Goal: Download file/media

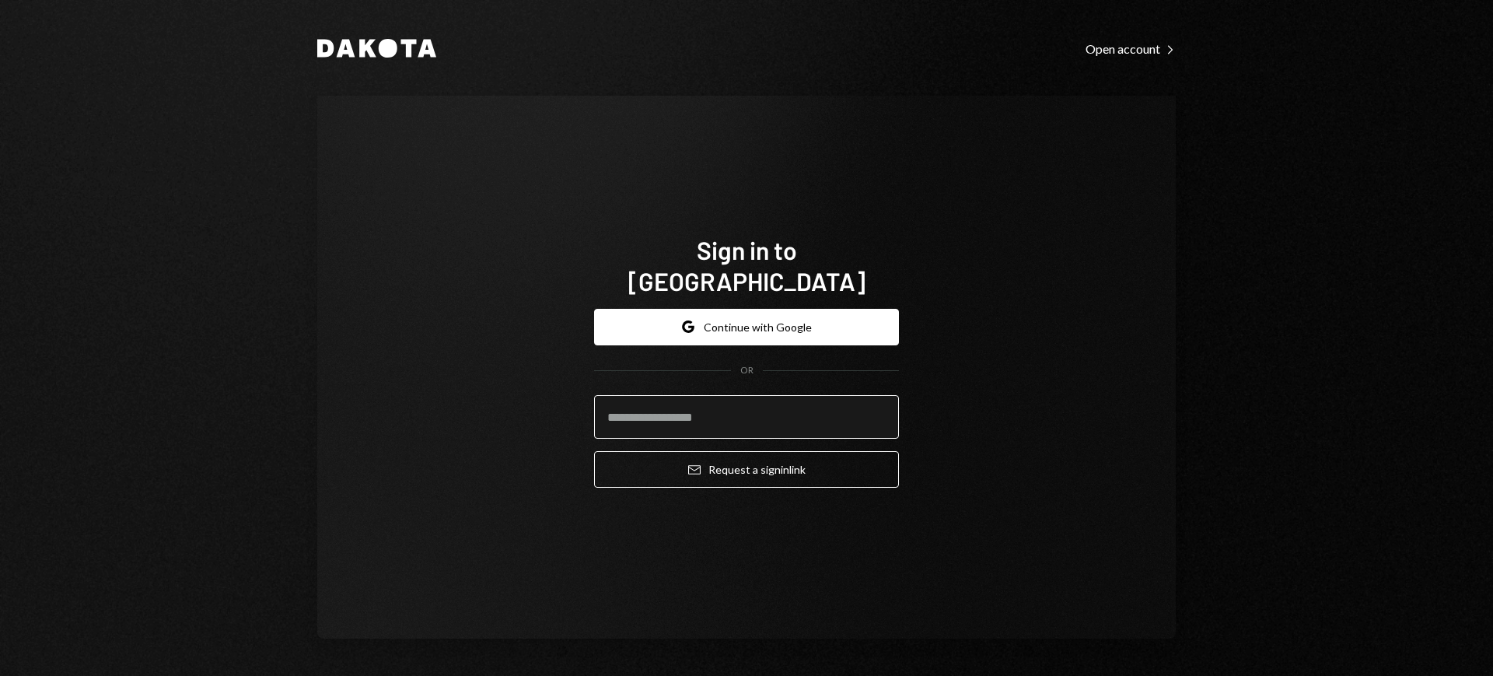
click at [762, 395] on input "email" at bounding box center [746, 417] width 305 height 44
click at [0, 675] on com-1password-button at bounding box center [0, 676] width 0 height 0
type input "**********"
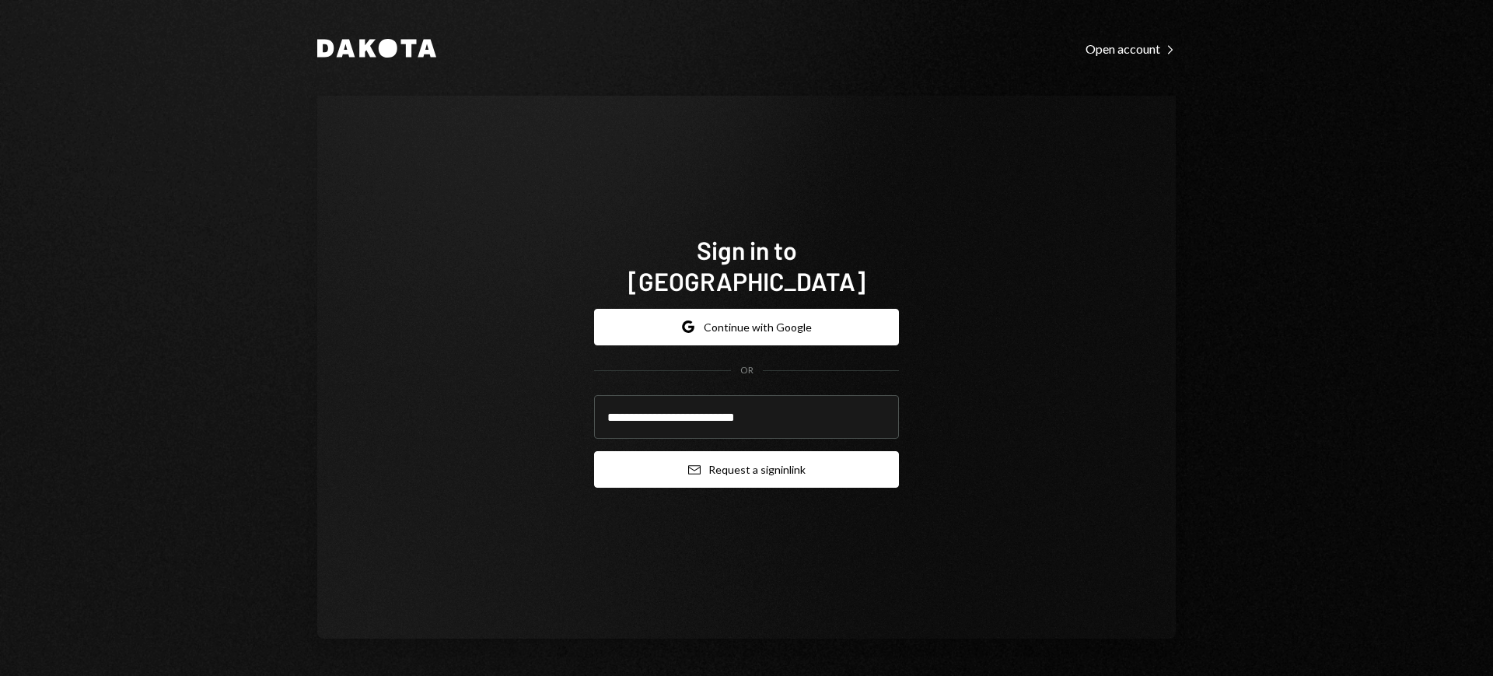
click at [735, 451] on button "Email Request a sign in link" at bounding box center [746, 469] width 305 height 37
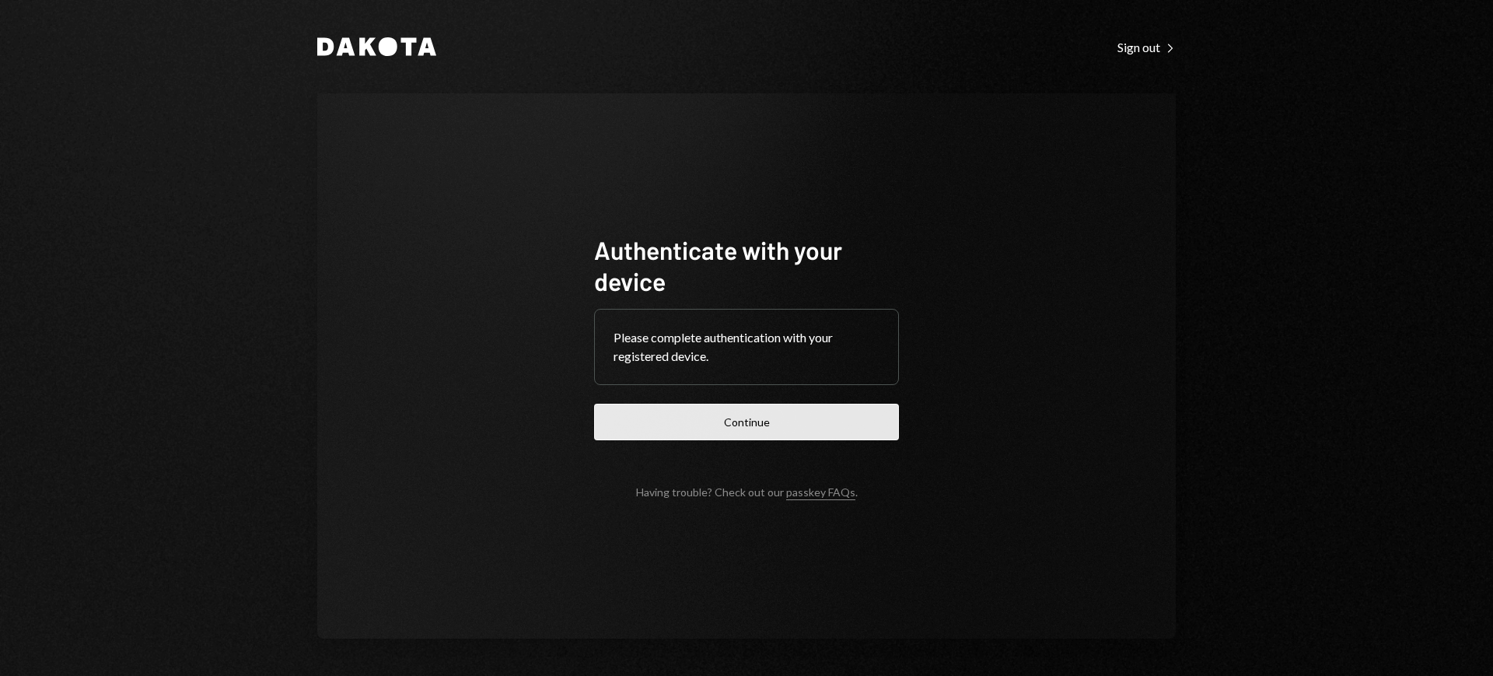
click at [809, 413] on button "Continue" at bounding box center [746, 422] width 305 height 37
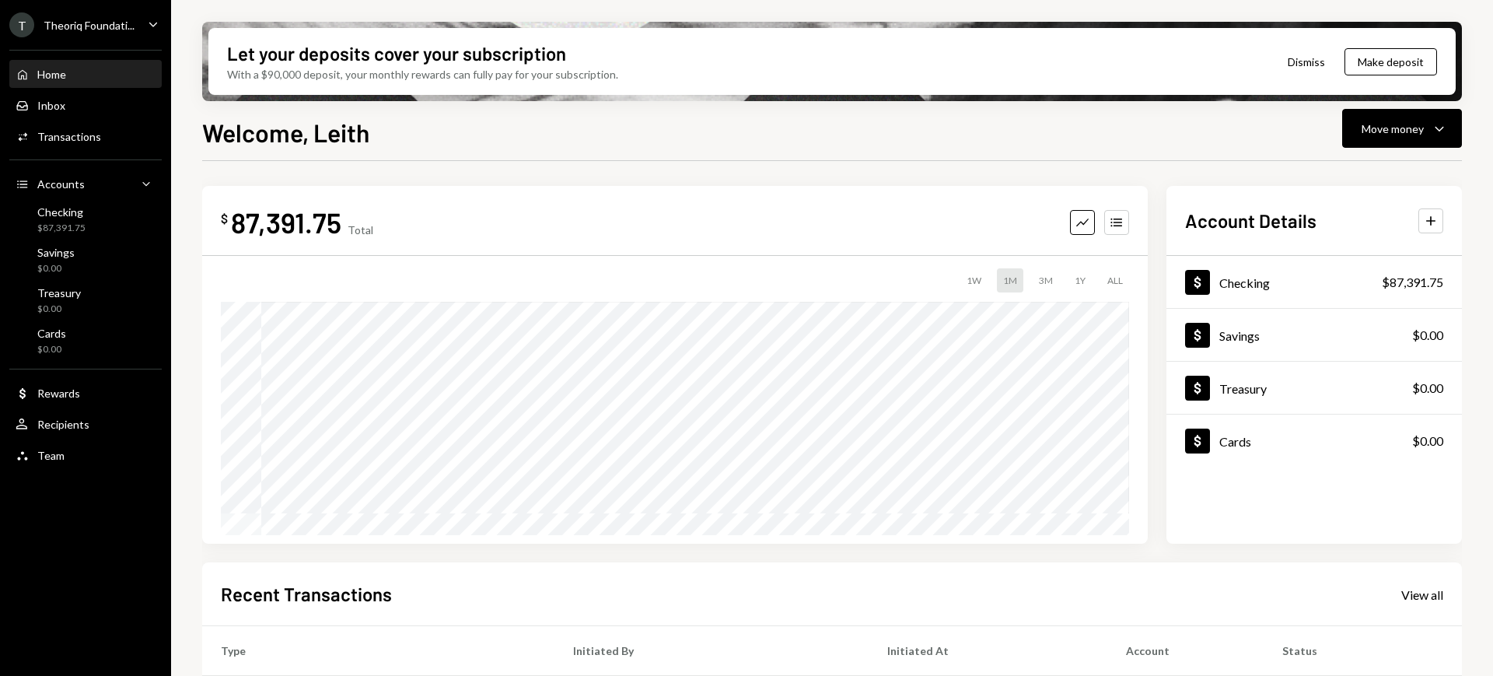
click at [151, 25] on icon "Caret Down" at bounding box center [153, 24] width 17 height 17
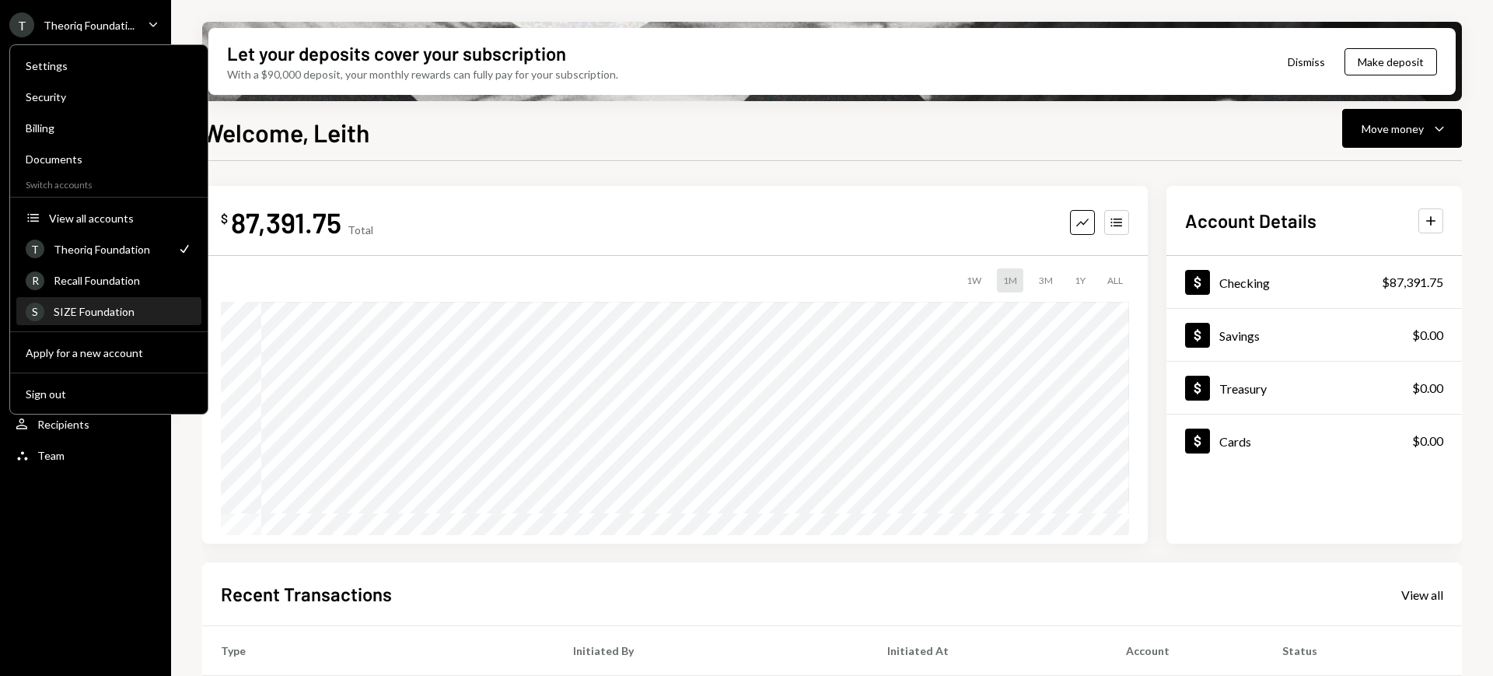
click at [145, 305] on div "SIZE Foundation" at bounding box center [123, 311] width 138 height 13
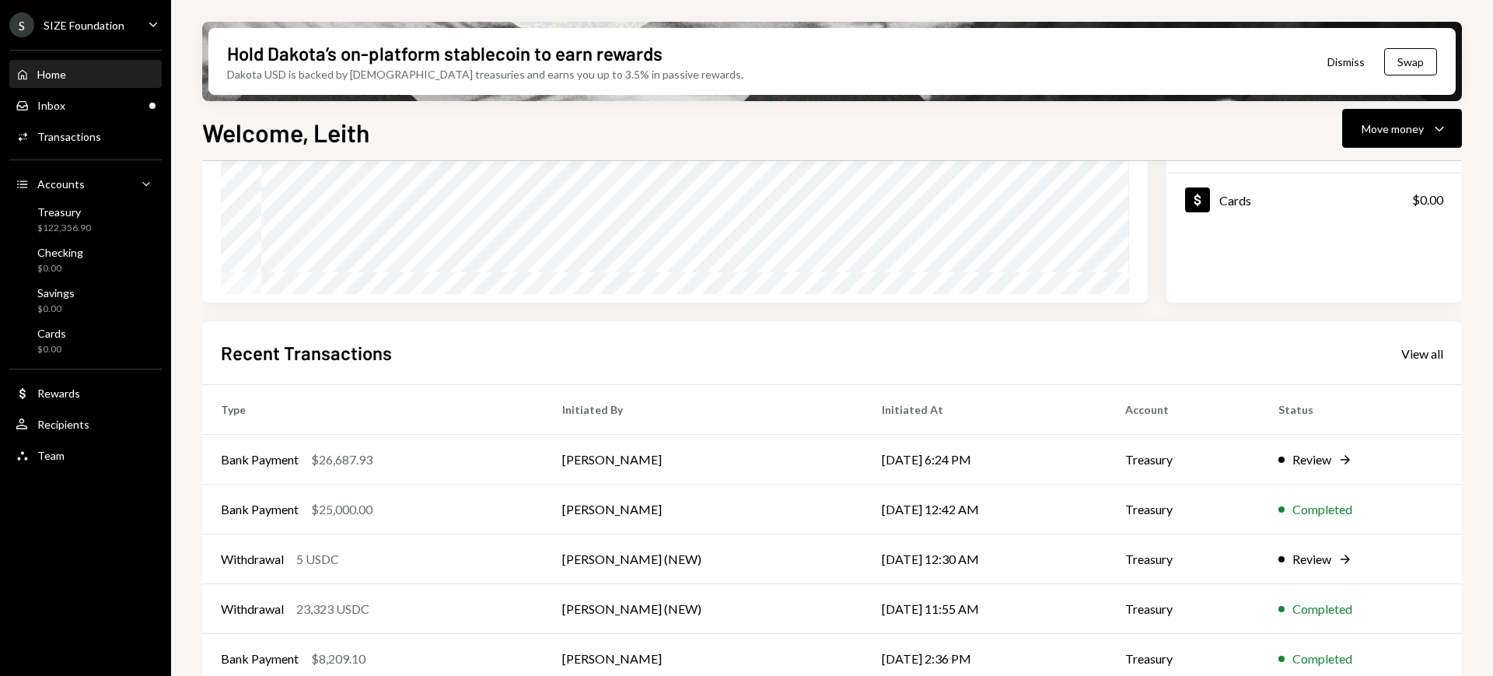
scroll to position [262, 0]
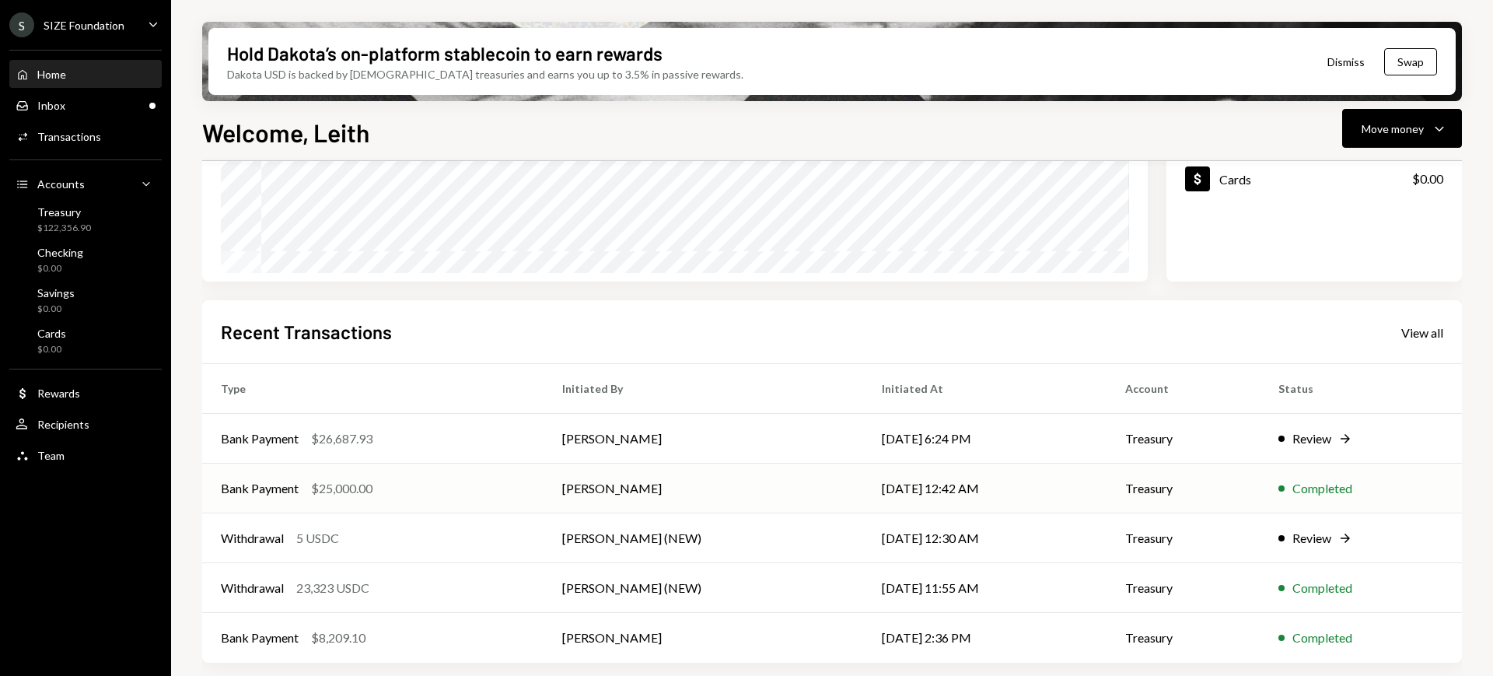
click at [678, 478] on td "Dean Walker" at bounding box center [703, 489] width 319 height 50
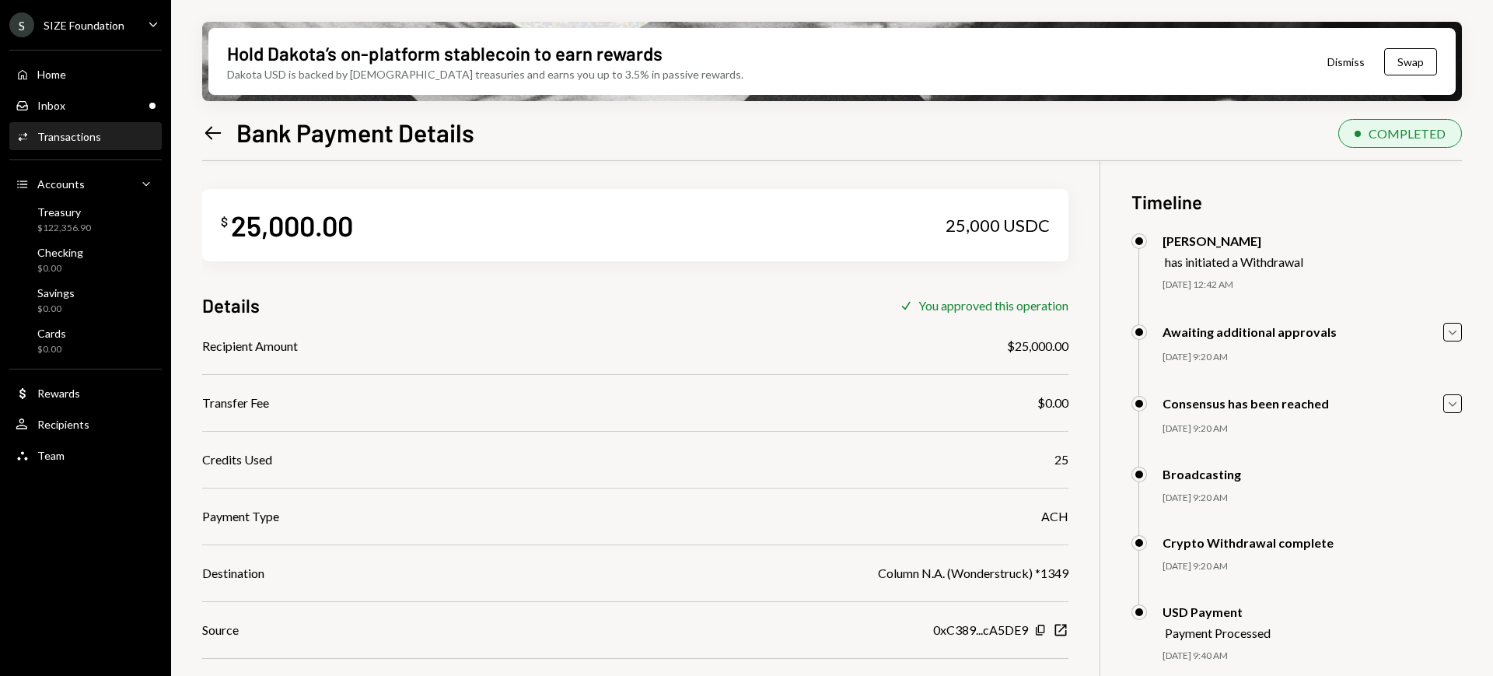
scroll to position [124, 0]
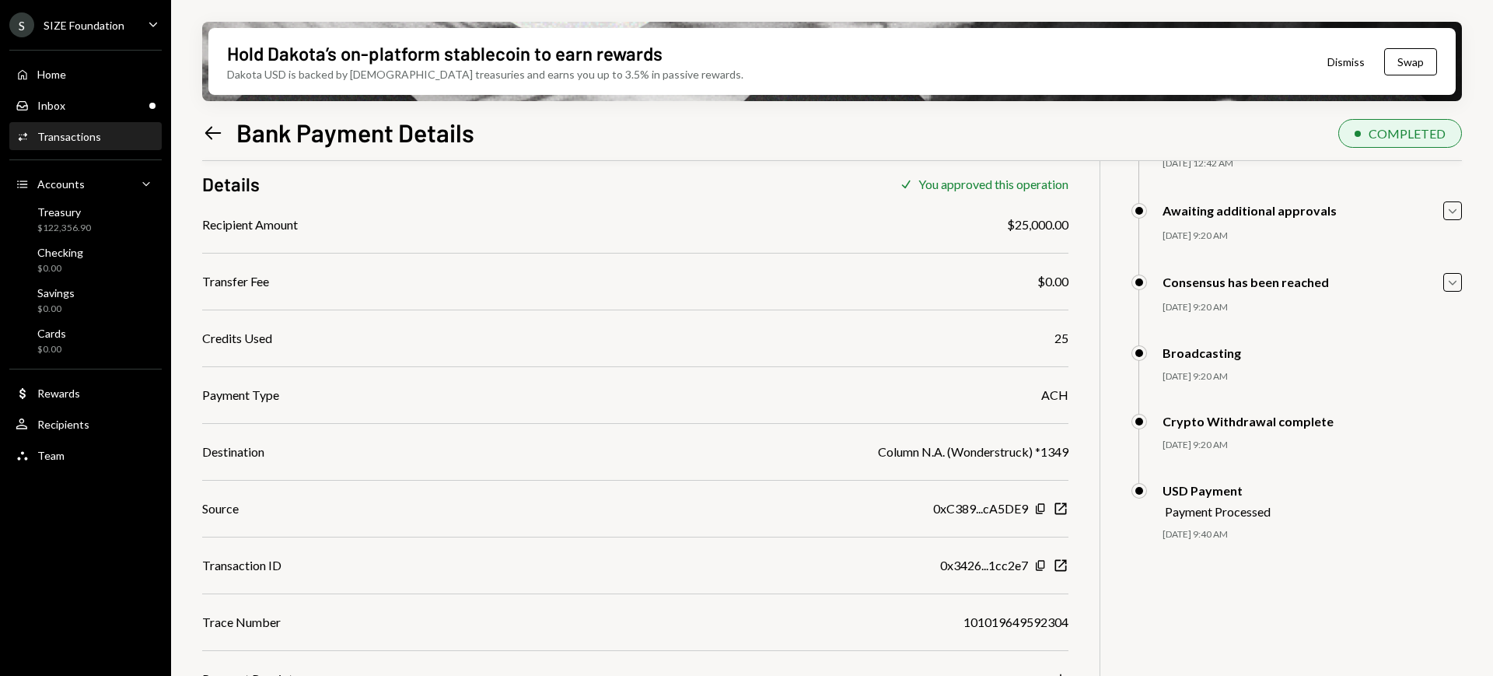
click at [486, 660] on div "Recipient Amount $25,000.00 Transfer Fee $0.00 Credits Used 25 Payment Type ACH…" at bounding box center [635, 451] width 867 height 473
click at [1044, 674] on div "Download" at bounding box center [1020, 679] width 55 height 15
